Goal: Information Seeking & Learning: Understand process/instructions

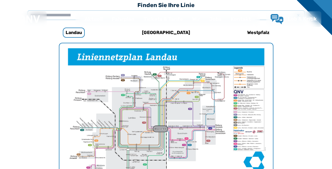
scroll to position [173, 0]
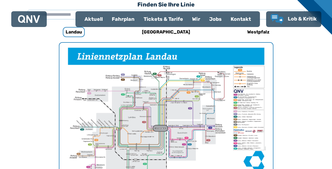
click at [126, 19] on div "Fahrplan" at bounding box center [123, 19] width 32 height 15
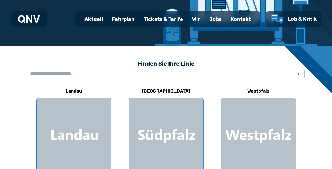
scroll to position [115, 0]
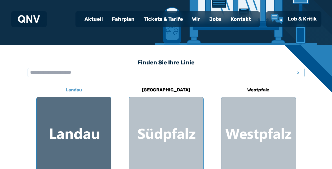
click at [85, 142] on div at bounding box center [74, 134] width 74 height 74
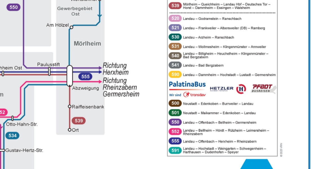
scroll to position [173, 0]
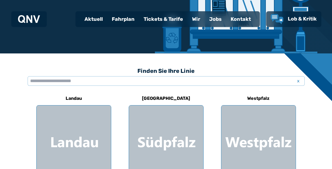
scroll to position [107, 0]
click at [126, 18] on div "Fahrplan" at bounding box center [123, 19] width 32 height 15
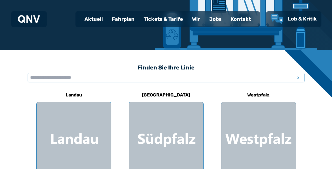
scroll to position [111, 0]
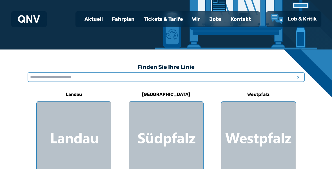
click at [43, 77] on input "text" at bounding box center [166, 77] width 277 height 10
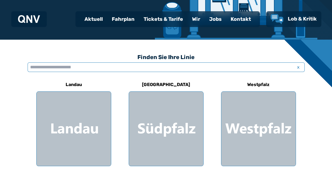
scroll to position [122, 0]
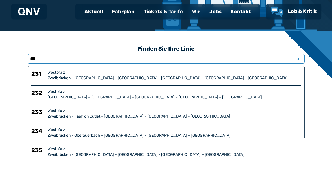
type input "****"
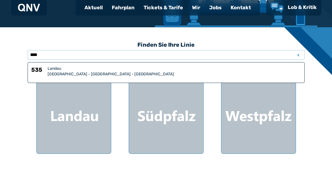
click at [61, 83] on div "[GEOGRAPHIC_DATA] - [GEOGRAPHIC_DATA] - [GEOGRAPHIC_DATA]" at bounding box center [174, 86] width 253 height 6
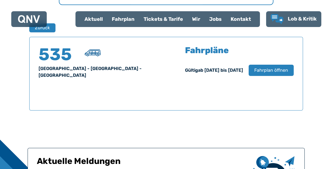
scroll to position [371, 0]
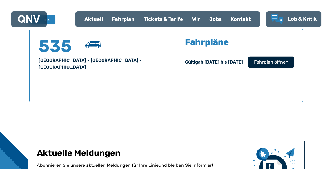
click at [276, 63] on span "Fahrplan öffnen" at bounding box center [271, 62] width 34 height 7
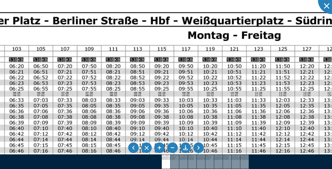
scroll to position [122, 0]
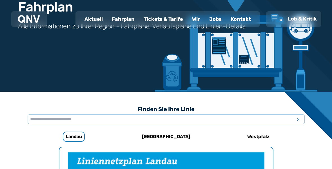
scroll to position [68, 0]
